Goal: Information Seeking & Learning: Find specific fact

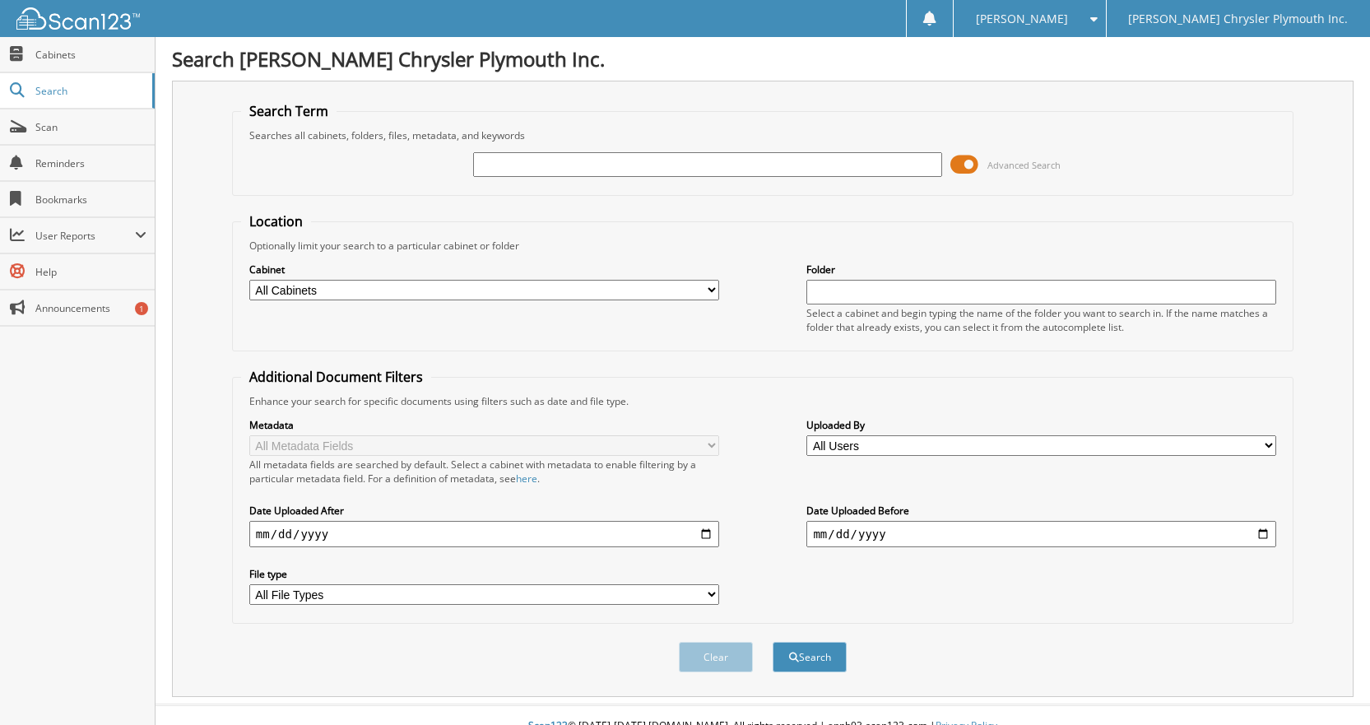
click at [527, 156] on input "text" at bounding box center [708, 164] width 470 height 25
type input "23171A"
click at [773, 642] on button "Search" at bounding box center [810, 657] width 74 height 30
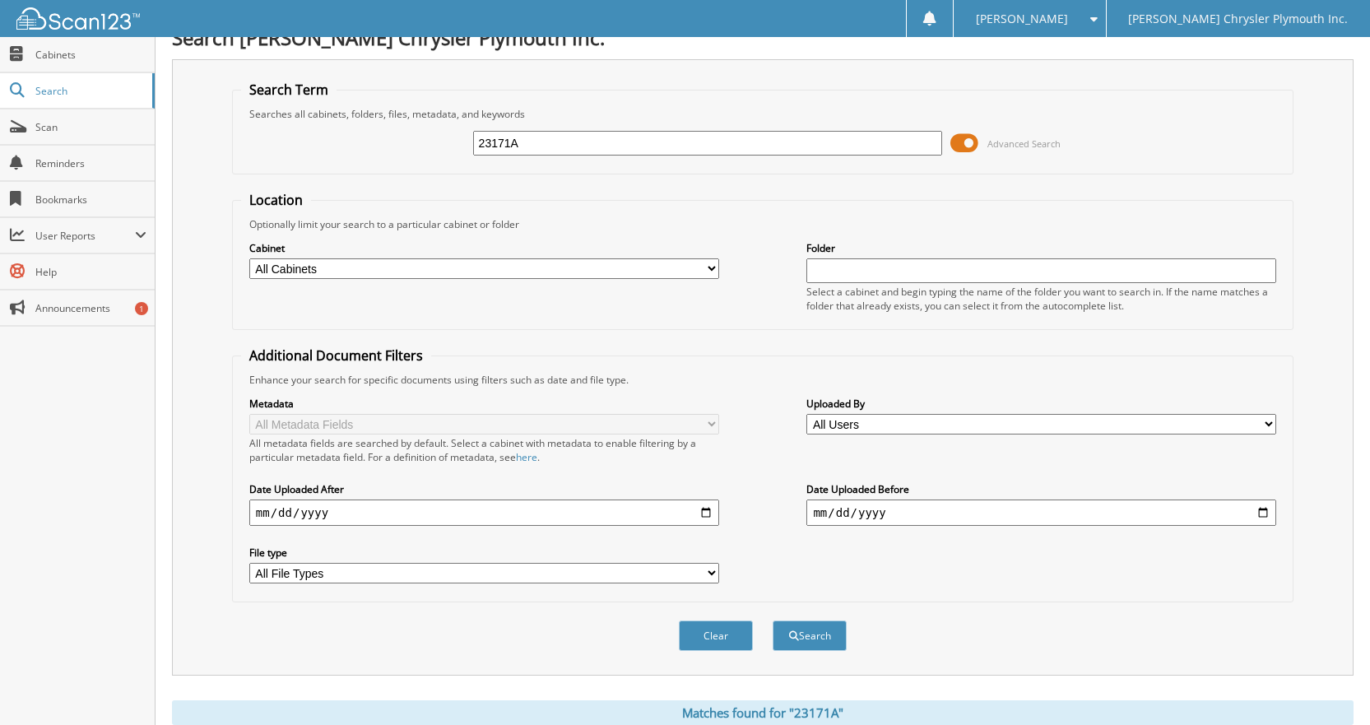
scroll to position [466, 0]
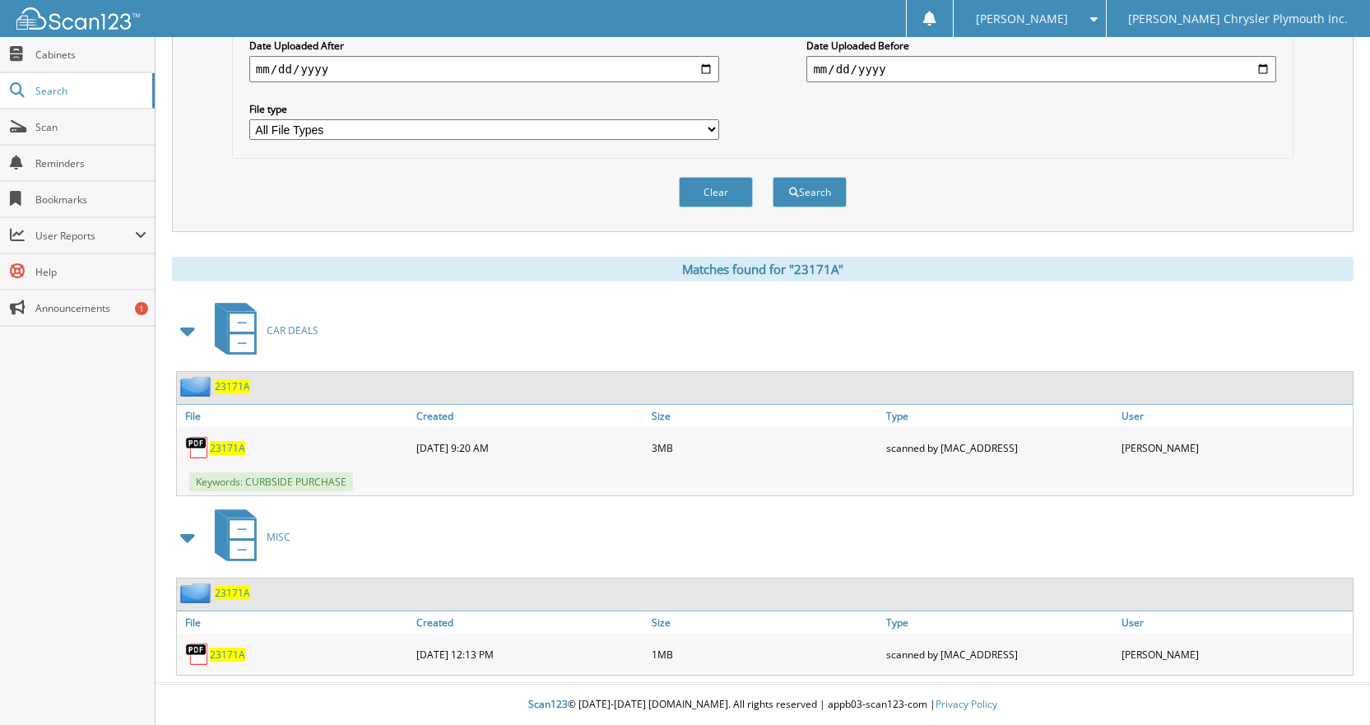
click at [233, 448] on span "23171A" at bounding box center [227, 448] width 35 height 14
